Goal: Find specific page/section

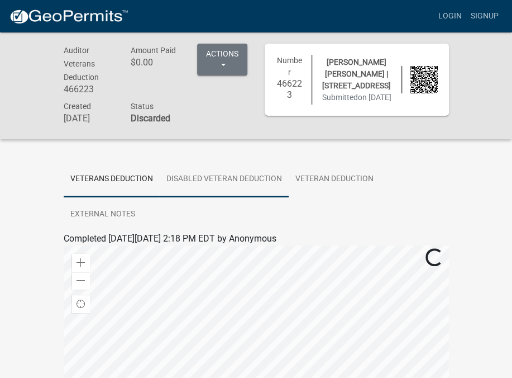
click at [240, 187] on link "Disabled Veteran Deduction" at bounding box center [224, 179] width 129 height 36
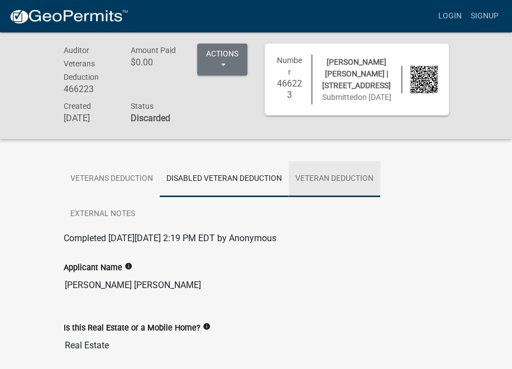
click at [322, 193] on link "Veteran Deduction" at bounding box center [335, 179] width 92 height 36
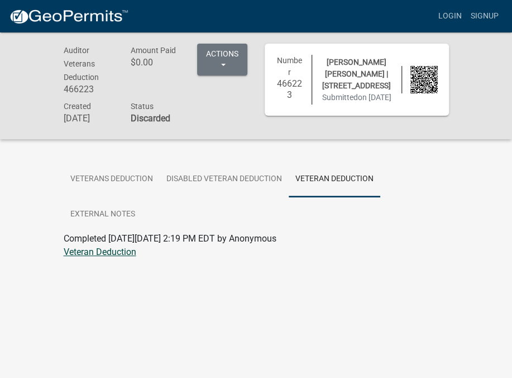
click at [103, 257] on link "Veteran Deduction" at bounding box center [100, 251] width 73 height 11
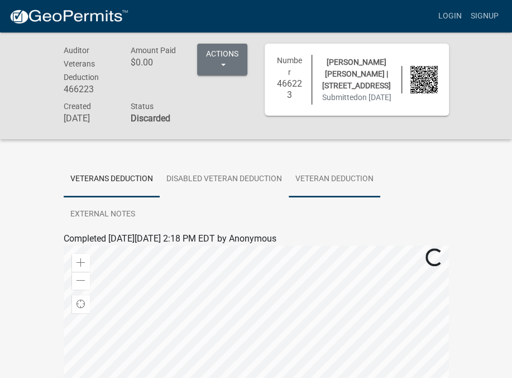
drag, startPoint x: 332, startPoint y: 188, endPoint x: 308, endPoint y: 201, distance: 26.8
click at [332, 188] on link "Veteran Deduction" at bounding box center [335, 179] width 92 height 36
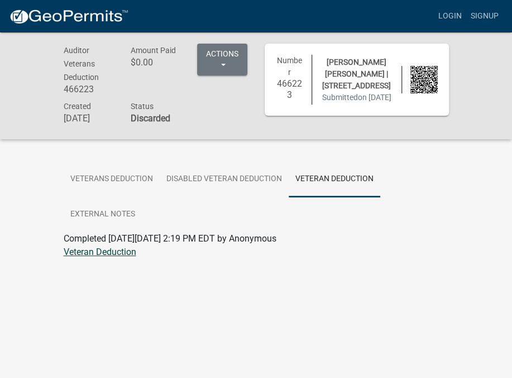
click at [107, 257] on link "Veteran Deduction" at bounding box center [100, 251] width 73 height 11
